Goal: Information Seeking & Learning: Understand process/instructions

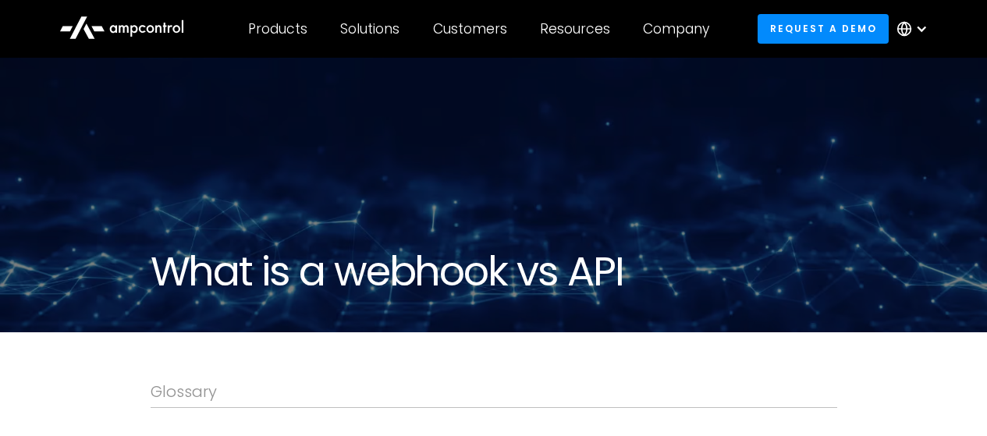
scroll to position [390, 0]
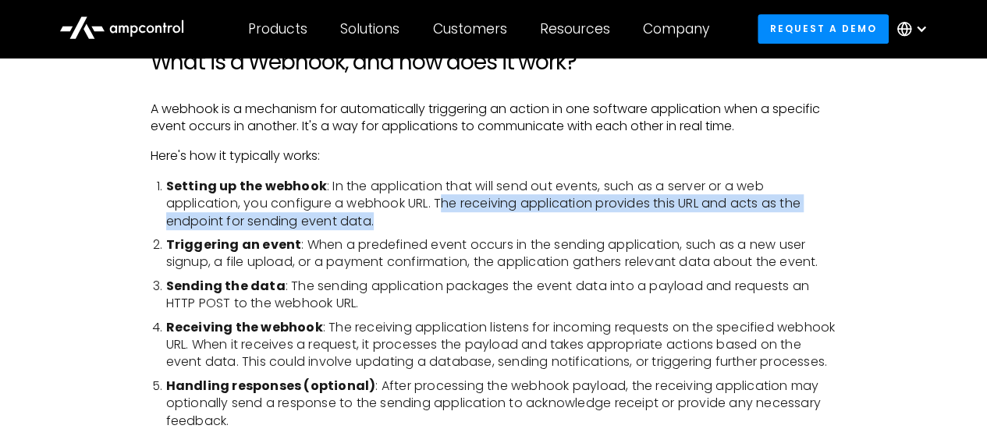
drag, startPoint x: 439, startPoint y: 207, endPoint x: 675, endPoint y: 230, distance: 237.6
click at [675, 230] on ol "Setting up the webhook : In the application that will send out events, such as …" at bounding box center [494, 304] width 687 height 252
click at [617, 220] on li "Setting up the webhook : In the application that will send out events, such as …" at bounding box center [501, 204] width 671 height 52
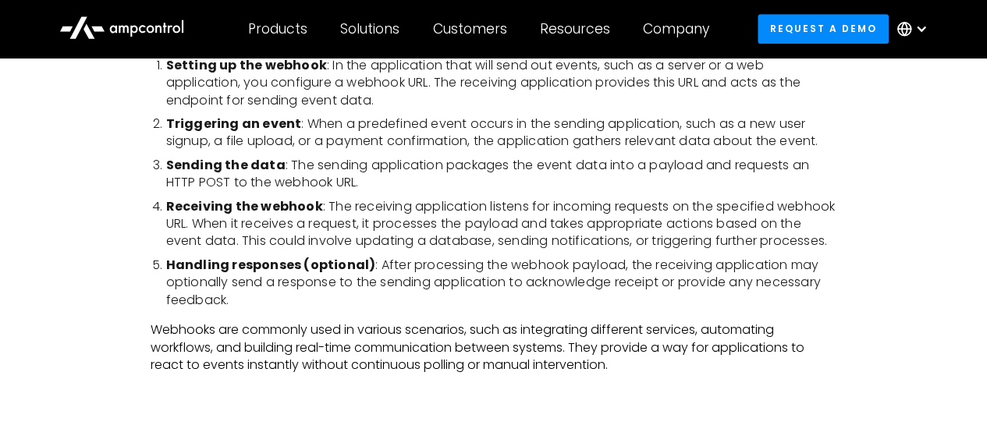
scroll to position [546, 0]
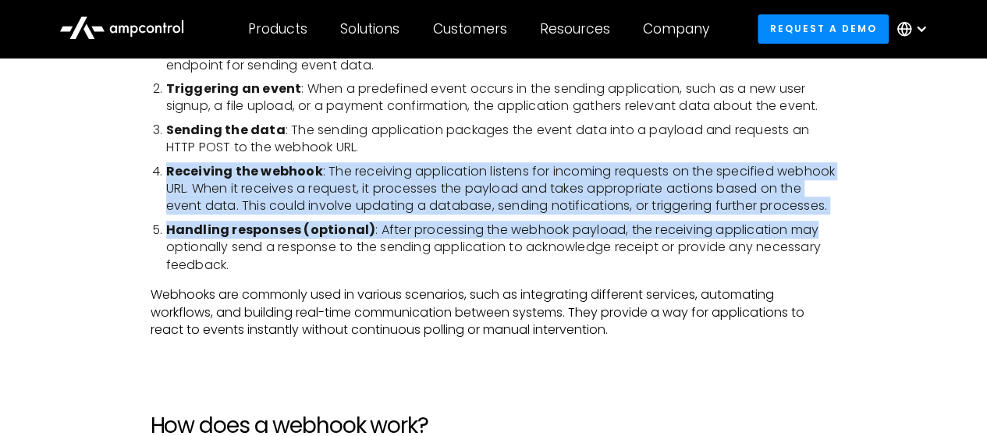
drag, startPoint x: 164, startPoint y: 169, endPoint x: 896, endPoint y: 222, distance: 733.9
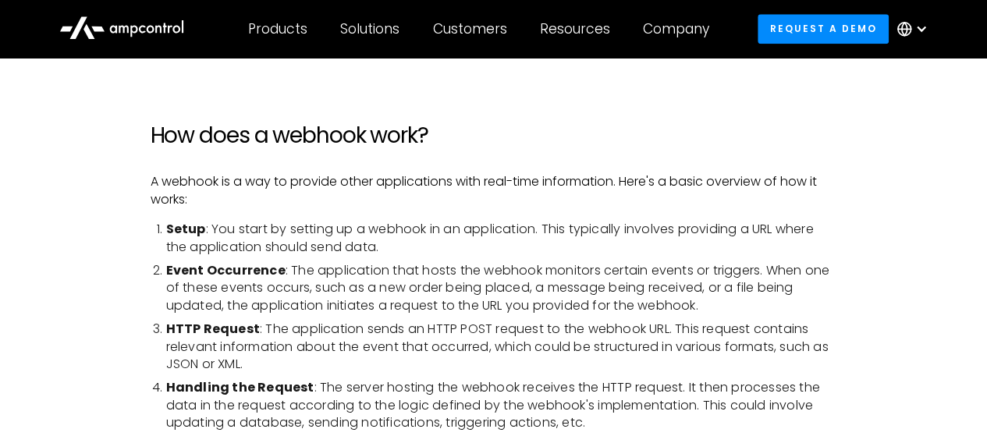
scroll to position [858, 0]
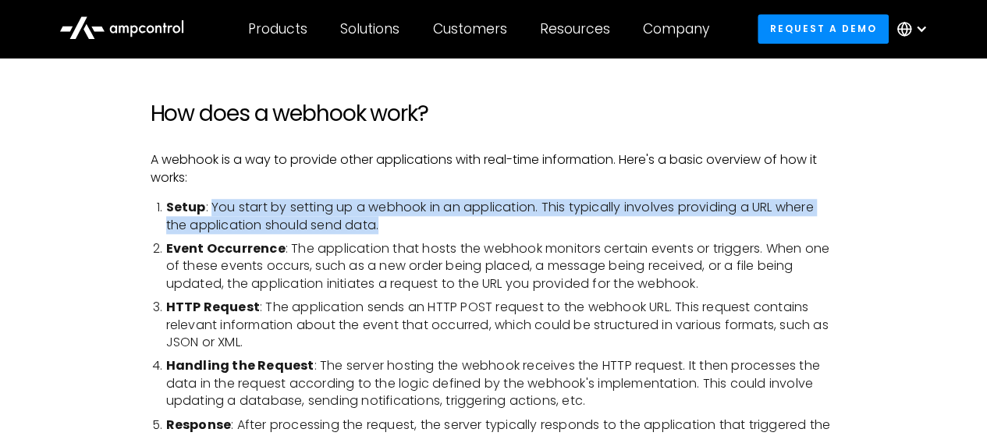
drag, startPoint x: 209, startPoint y: 202, endPoint x: 396, endPoint y: 227, distance: 189.0
click at [396, 227] on li "Setup : You start by setting up a webhook in an application. This typically inv…" at bounding box center [501, 216] width 671 height 35
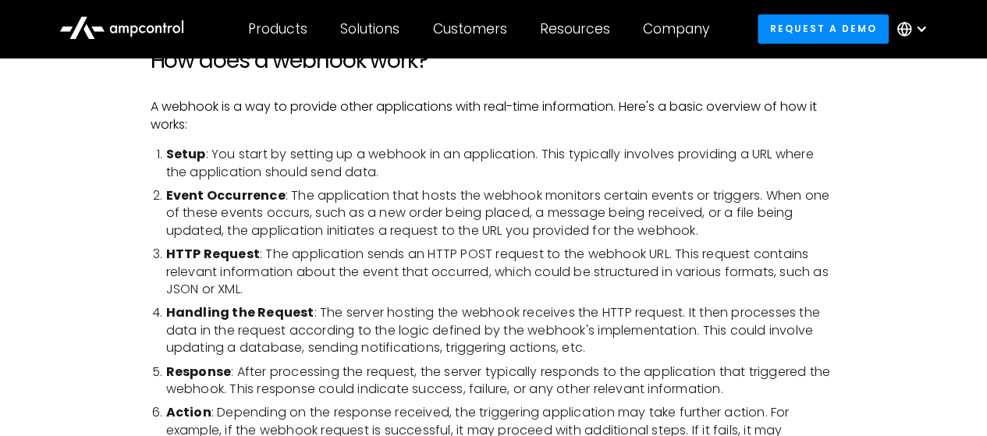
scroll to position [936, 0]
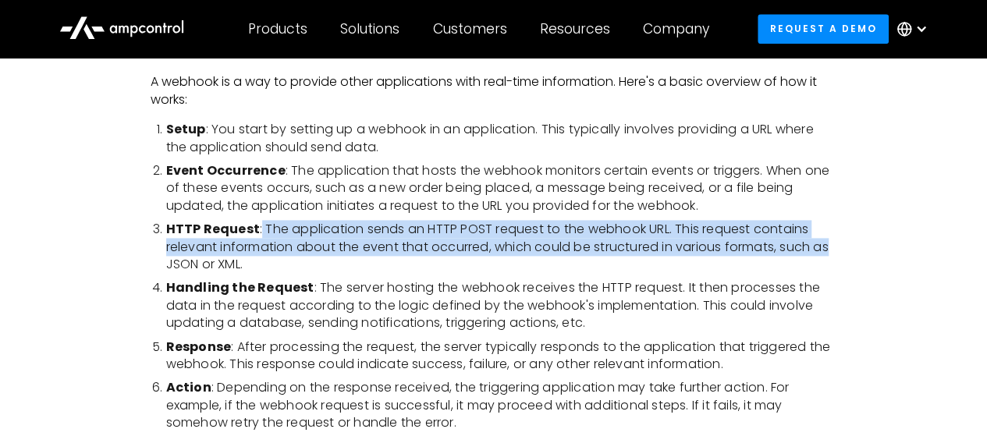
drag, startPoint x: 258, startPoint y: 227, endPoint x: 841, endPoint y: 252, distance: 584.3
click at [841, 252] on div "Glossary What is a Webhook, and how does it work? A webhook is a mechanism for …" at bounding box center [493, 360] width 987 height 1928
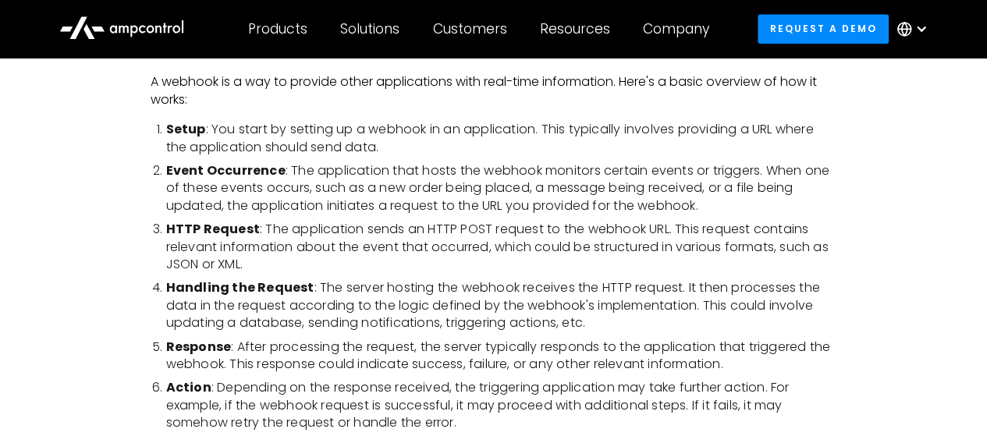
click at [347, 258] on li "HTTP Request : The application sends an HTTP POST request to the webhook URL. T…" at bounding box center [501, 247] width 671 height 52
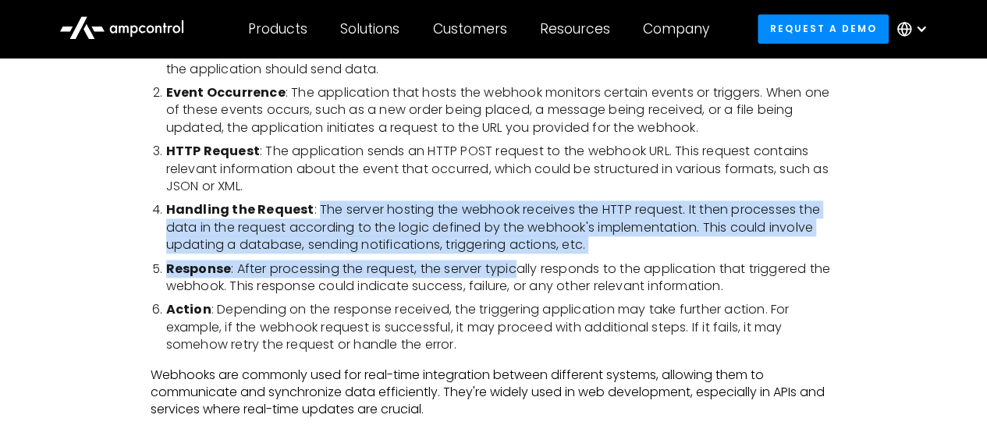
drag, startPoint x: 315, startPoint y: 208, endPoint x: 521, endPoint y: 255, distance: 211.3
click at [521, 255] on ol "Setup : You start by setting up a webhook in an application. This typically inv…" at bounding box center [494, 198] width 687 height 311
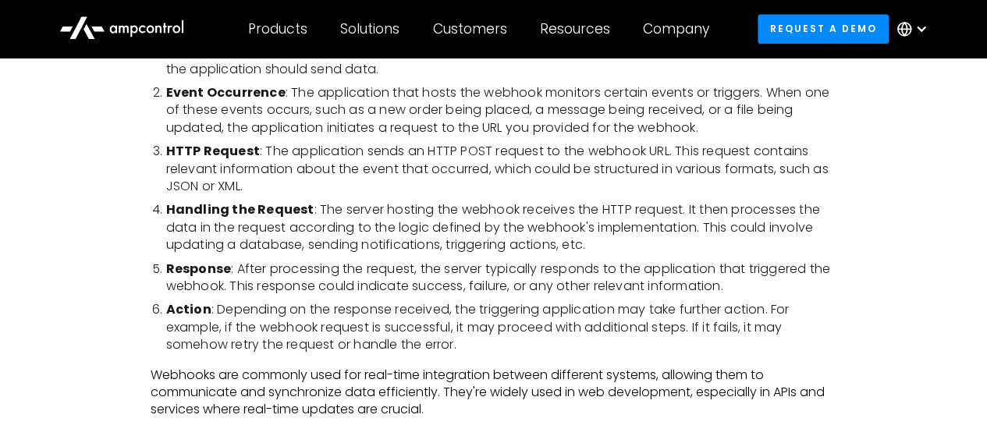
click at [593, 261] on li "Response : After processing the request, the server typically responds to the a…" at bounding box center [501, 278] width 671 height 35
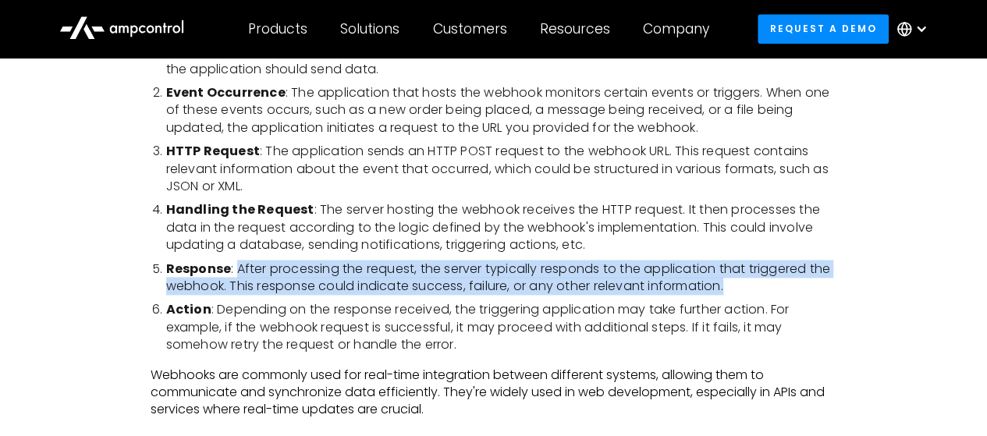
drag, startPoint x: 236, startPoint y: 271, endPoint x: 808, endPoint y: 284, distance: 572.2
click at [808, 284] on li "Response : After processing the request, the server typically responds to the a…" at bounding box center [501, 278] width 671 height 35
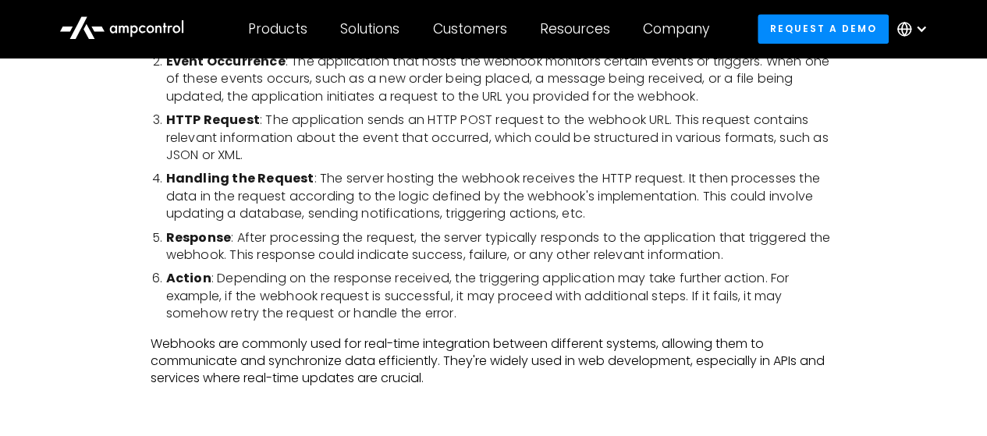
scroll to position [1093, 0]
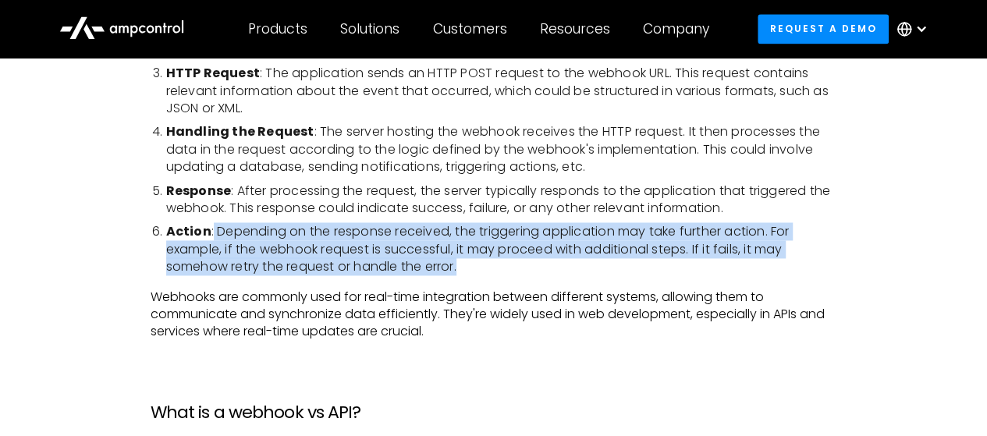
drag, startPoint x: 211, startPoint y: 233, endPoint x: 482, endPoint y: 269, distance: 274.0
click at [482, 269] on li "Action : Depending on the response received, the triggering application may tak…" at bounding box center [501, 249] width 671 height 52
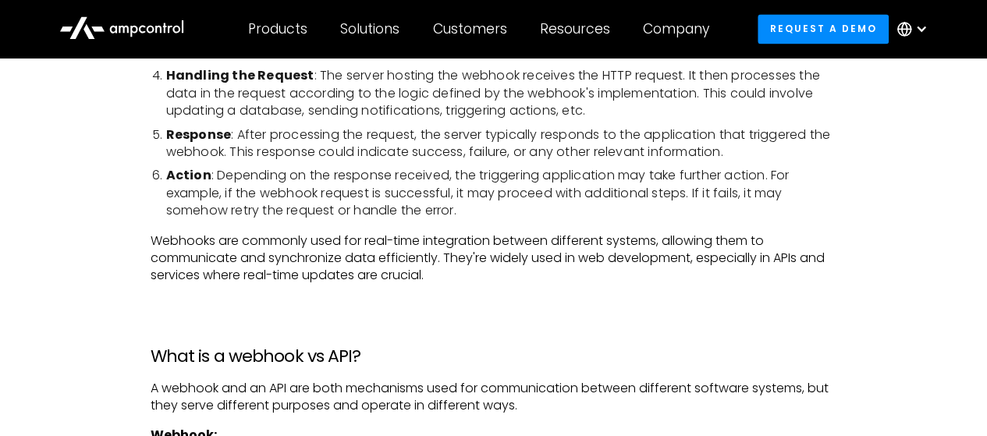
scroll to position [1171, 0]
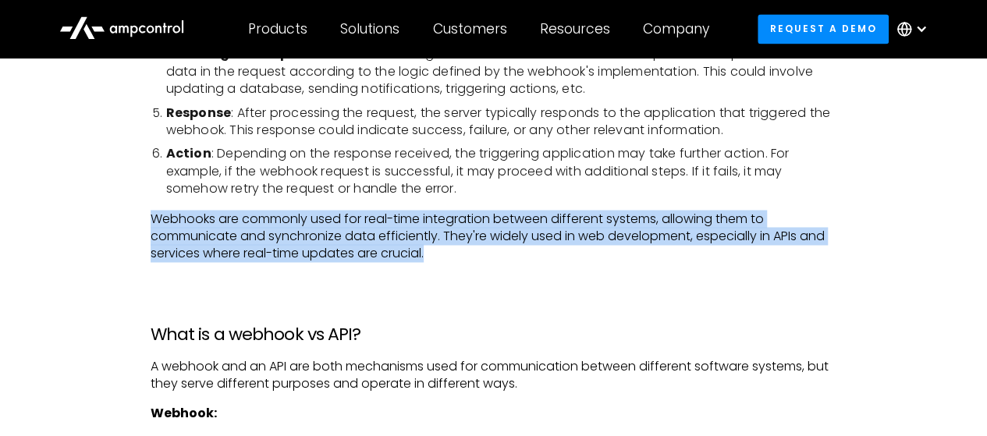
drag, startPoint x: 140, startPoint y: 215, endPoint x: 445, endPoint y: 260, distance: 307.6
click at [445, 260] on div "Glossary What is a Webhook, and how does it work? A webhook is a mechanism for …" at bounding box center [493, 126] width 987 height 1928
click at [445, 260] on p "Webhooks are commonly used for real-time integration between different systems,…" at bounding box center [494, 237] width 687 height 52
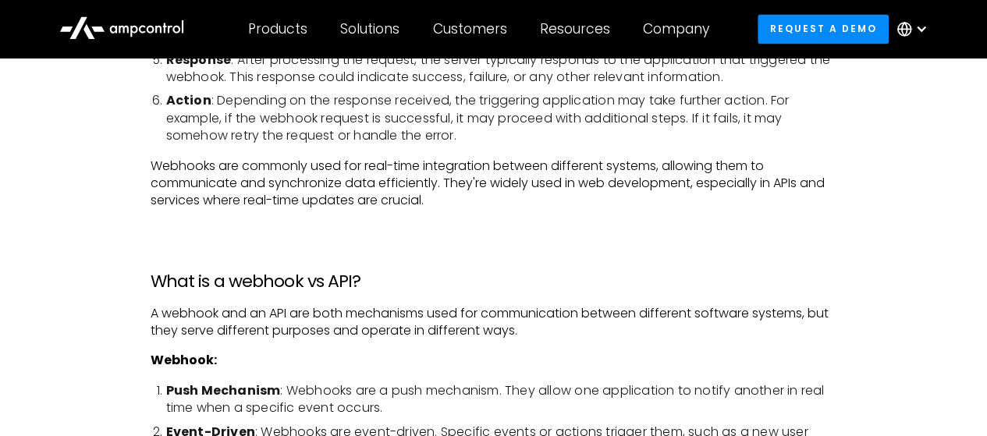
scroll to position [1249, 0]
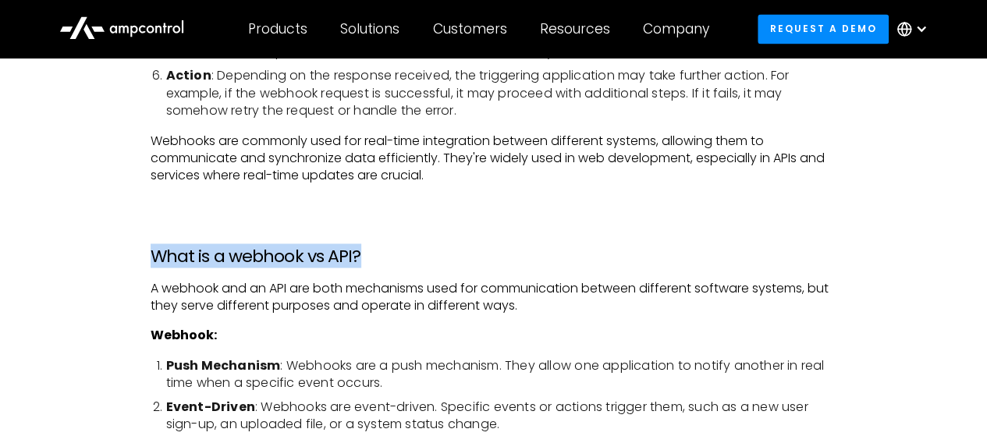
drag, startPoint x: 134, startPoint y: 241, endPoint x: 432, endPoint y: 256, distance: 297.7
click at [432, 256] on div "Glossary What is a Webhook, and how does it work? A webhook is a mechanism for …" at bounding box center [493, 48] width 987 height 1928
click at [432, 257] on h3 "What is a webhook vs API?" at bounding box center [494, 256] width 687 height 20
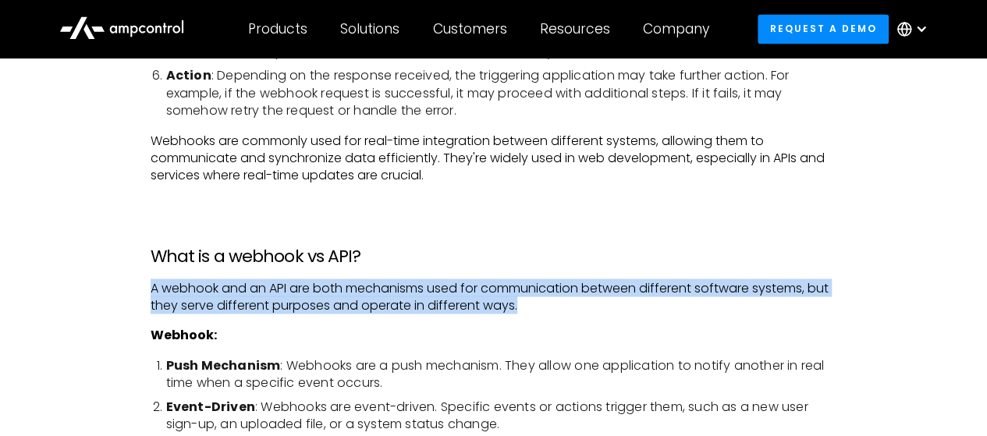
drag, startPoint x: 128, startPoint y: 282, endPoint x: 532, endPoint y: 307, distance: 405.0
click at [532, 307] on div "Glossary What is a Webhook, and how does it work? A webhook is a mechanism for …" at bounding box center [493, 48] width 987 height 1928
click at [532, 307] on p "A webhook and an API are both mechanisms used for communication between differe…" at bounding box center [494, 296] width 687 height 35
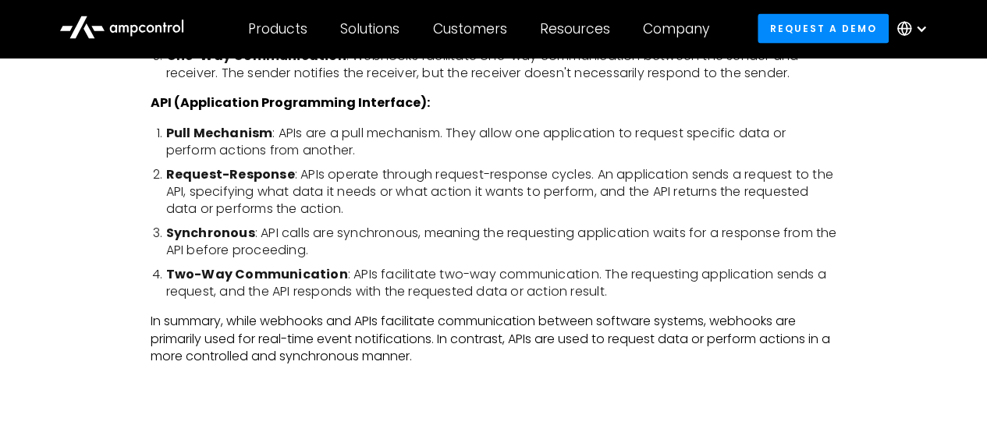
scroll to position [1717, 0]
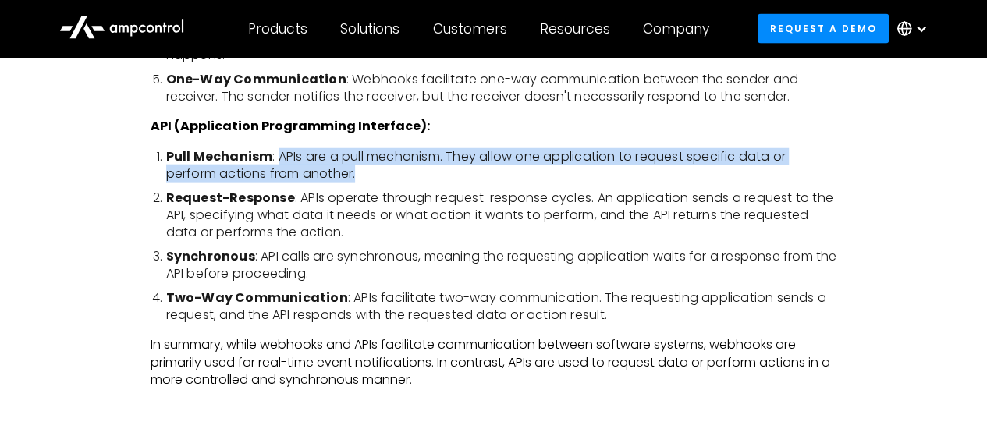
drag, startPoint x: 276, startPoint y: 152, endPoint x: 358, endPoint y: 169, distance: 83.7
click at [358, 169] on li "Pull Mechanism : APIs are a pull mechanism. They allow one application to reque…" at bounding box center [501, 165] width 671 height 35
click at [359, 172] on li "Pull Mechanism : APIs are a pull mechanism. They allow one application to reque…" at bounding box center [501, 165] width 671 height 35
click at [358, 176] on li "Pull Mechanism : APIs are a pull mechanism. They allow one application to reque…" at bounding box center [501, 165] width 671 height 35
